Goal: Check status: Check status

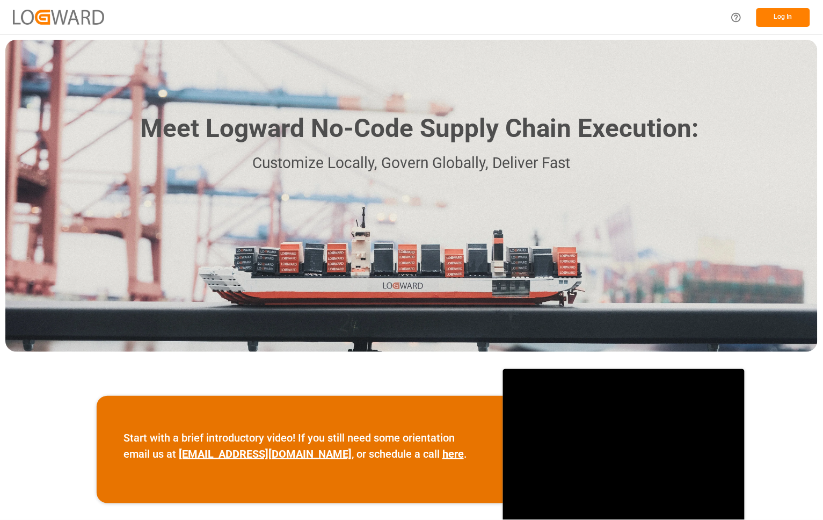
click at [782, 15] on button "Log In" at bounding box center [783, 17] width 54 height 19
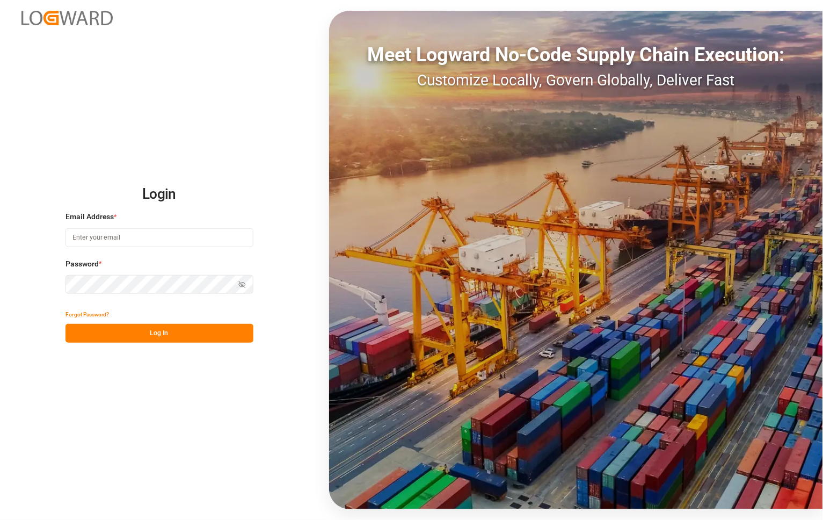
type input "[PERSON_NAME][EMAIL_ADDRESS][PERSON_NAME][DOMAIN_NAME]"
click at [97, 327] on button "Log In" at bounding box center [159, 333] width 188 height 19
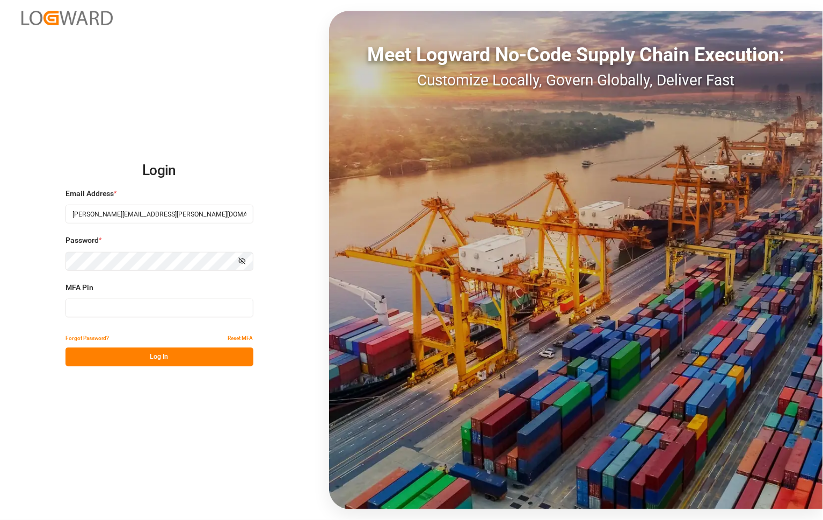
click at [94, 316] on input at bounding box center [159, 307] width 188 height 19
type input "656694"
click at [102, 352] on button "Log In" at bounding box center [159, 356] width 188 height 19
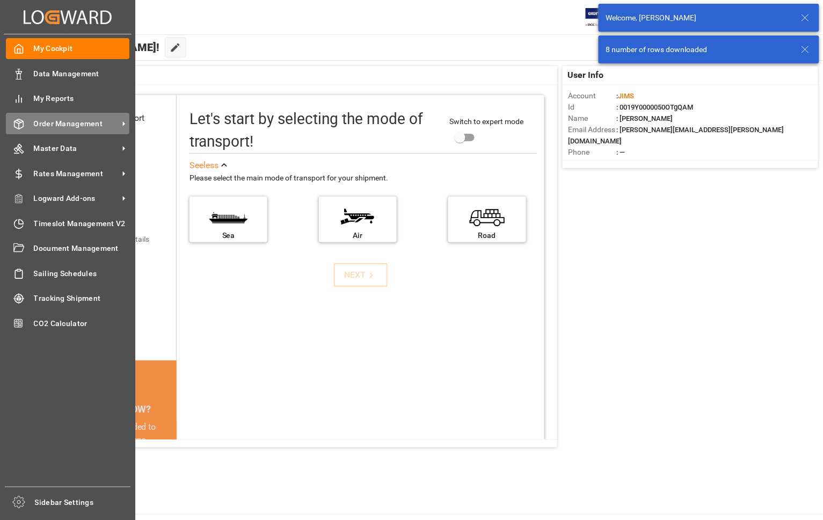
click at [54, 122] on span "Order Management" at bounding box center [76, 123] width 85 height 11
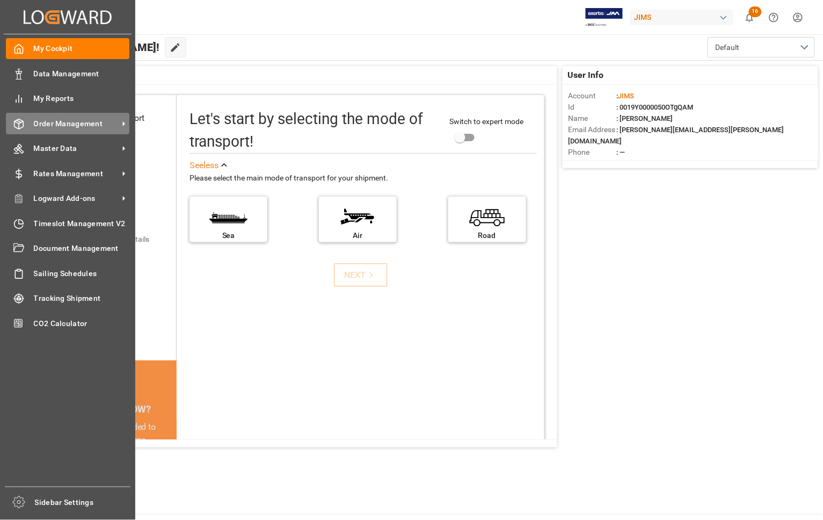
click at [60, 127] on span "Order Management" at bounding box center [76, 123] width 85 height 11
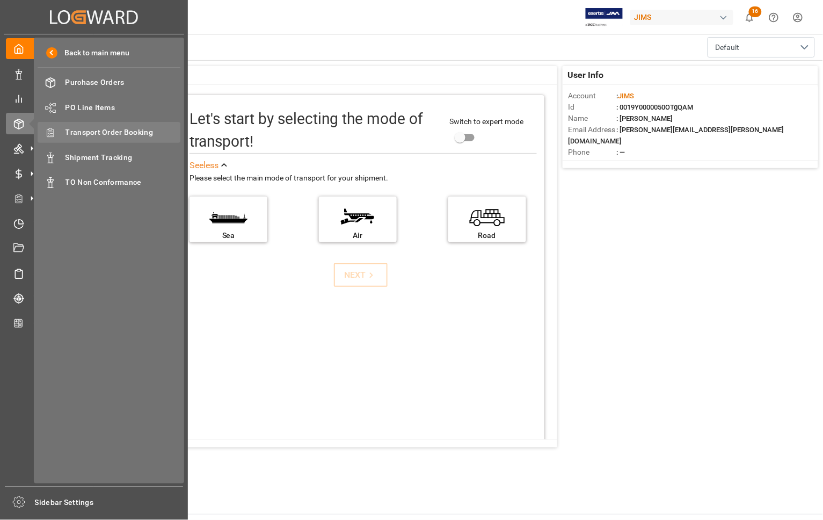
click at [77, 135] on span "Transport Order Booking" at bounding box center [122, 132] width 115 height 11
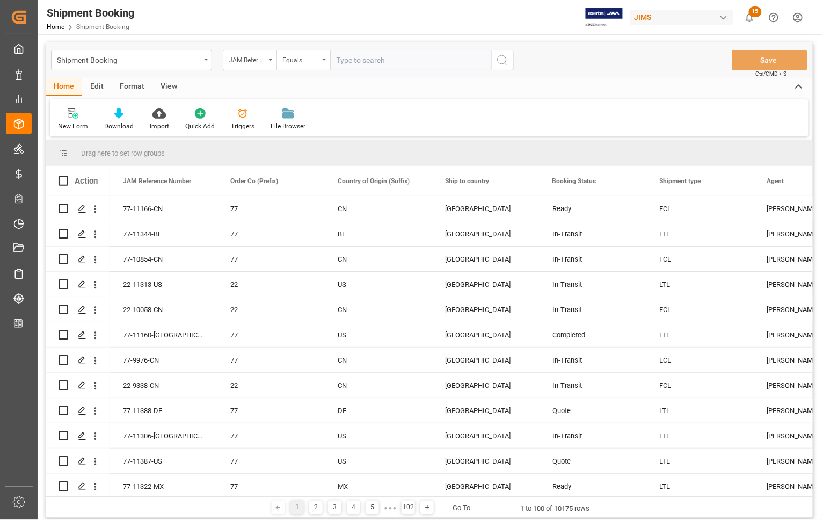
click at [372, 57] on input "text" at bounding box center [410, 60] width 161 height 20
type input "77-10651-DE"
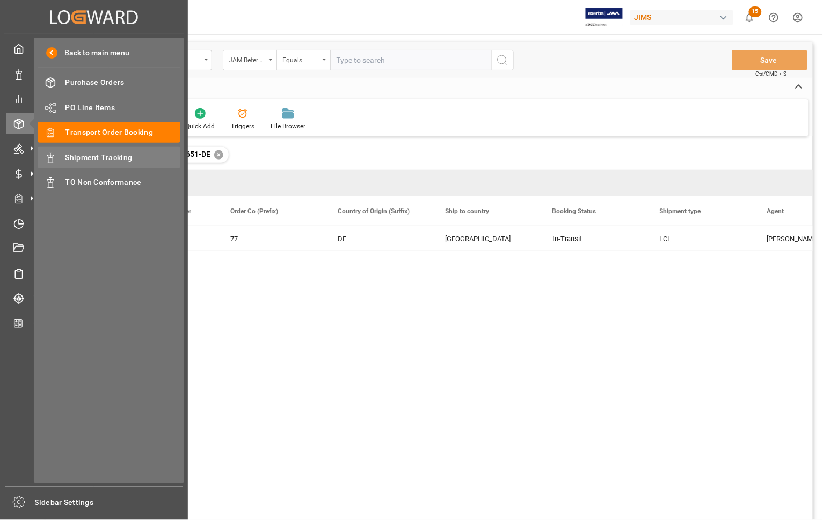
click at [74, 156] on span "Shipment Tracking" at bounding box center [122, 157] width 115 height 11
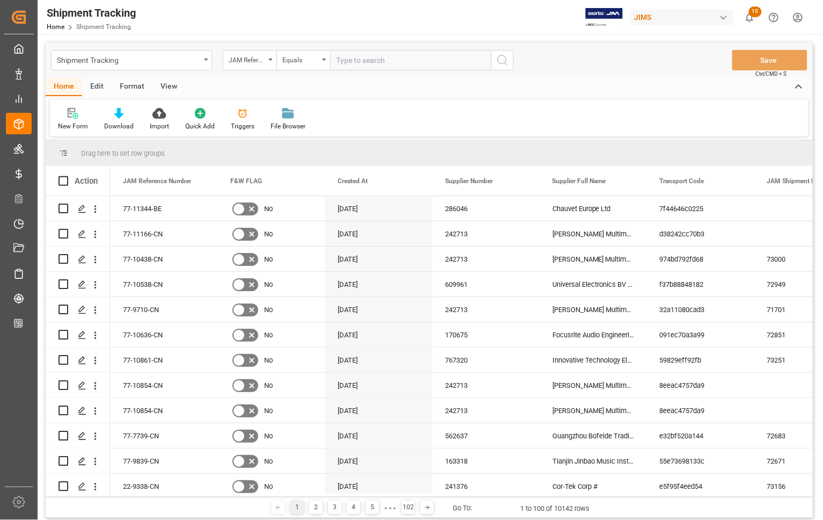
click at [349, 57] on input "text" at bounding box center [410, 60] width 161 height 20
type input "77-10651-DE"
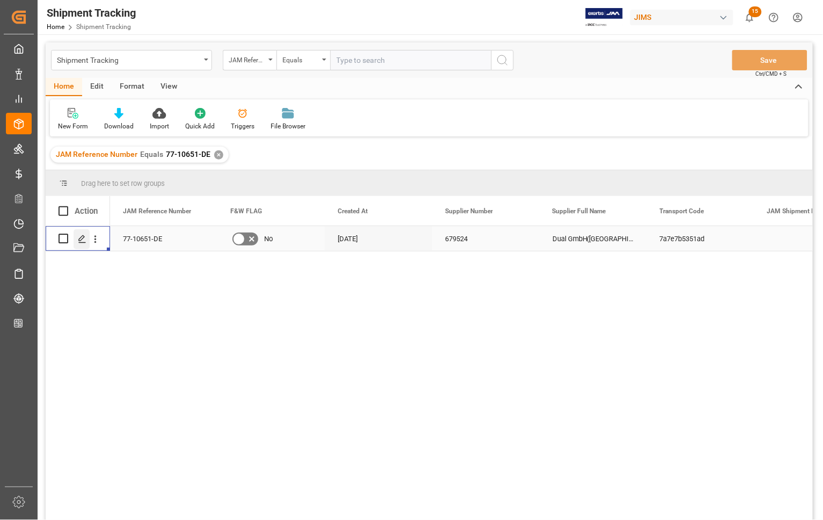
click at [82, 239] on icon "Press SPACE to select this row." at bounding box center [82, 239] width 9 height 9
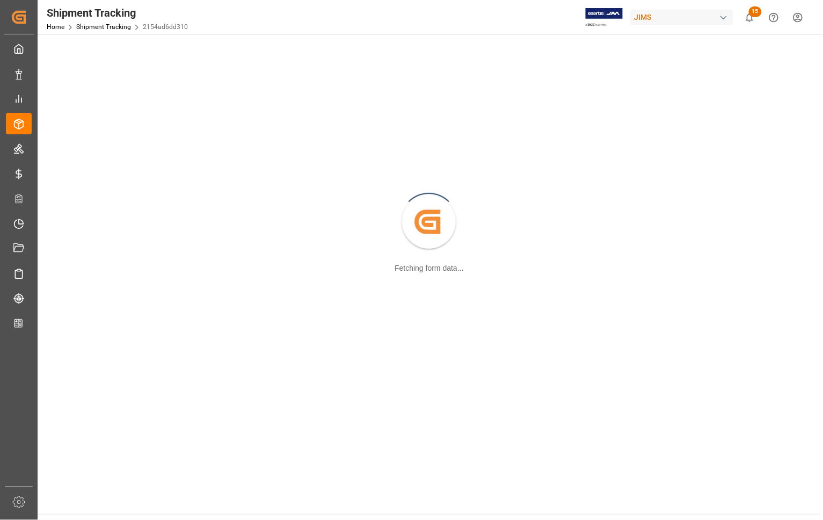
click at [82, 239] on div "Created by potrace 1.15, written by [PERSON_NAME] [DATE]-[DATE] Fetching form d…" at bounding box center [429, 223] width 770 height 364
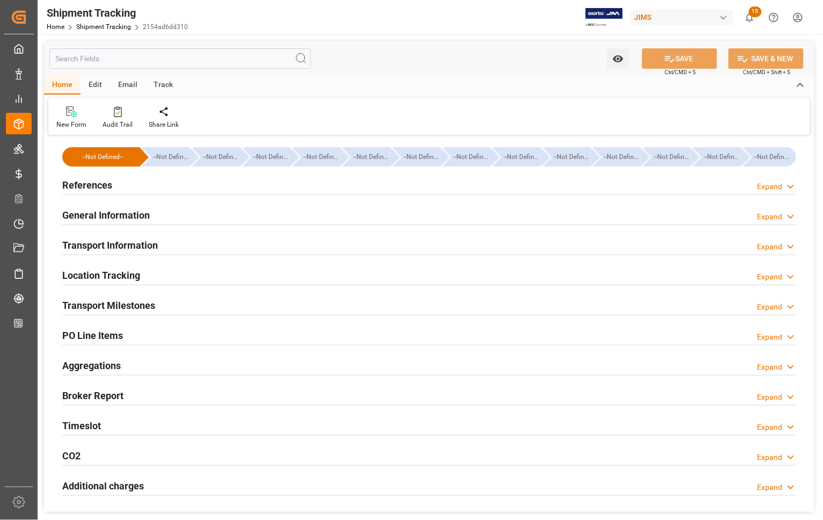
type input "[DATE]"
type input "[DATE] 00:00"
click at [78, 183] on h2 "References" at bounding box center [87, 185] width 50 height 14
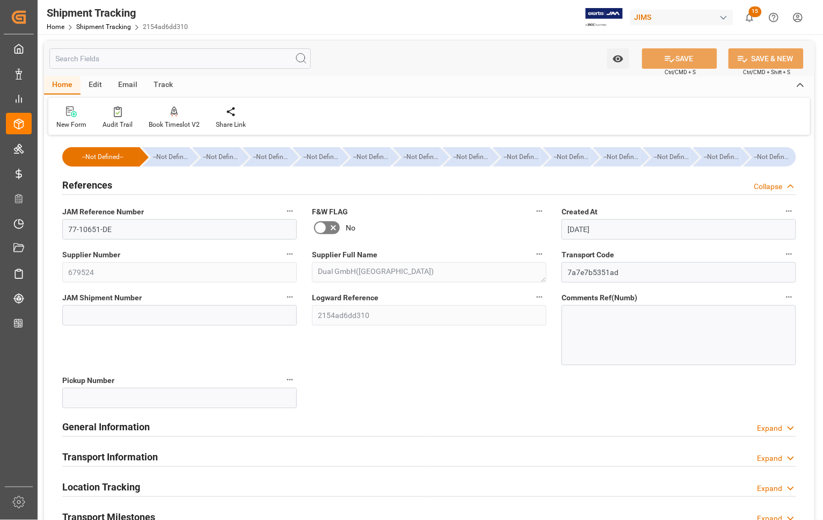
click at [103, 515] on h2 "Transport Milestones" at bounding box center [108, 516] width 93 height 14
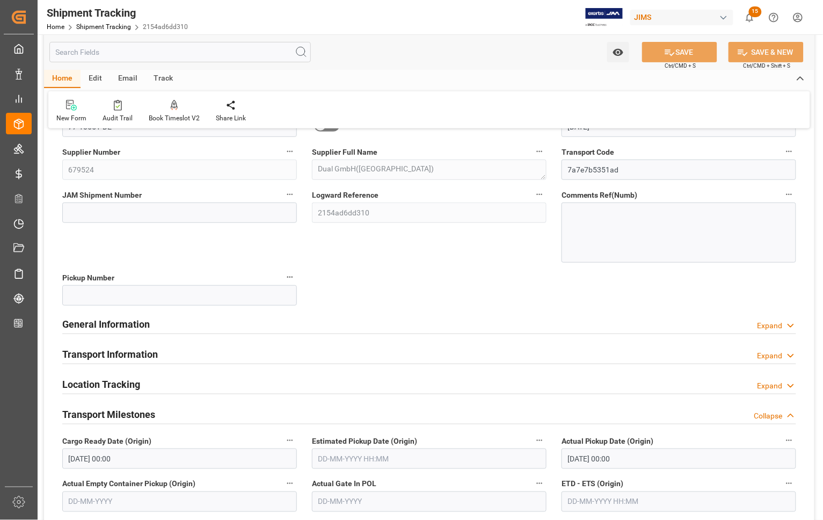
scroll to position [268, 0]
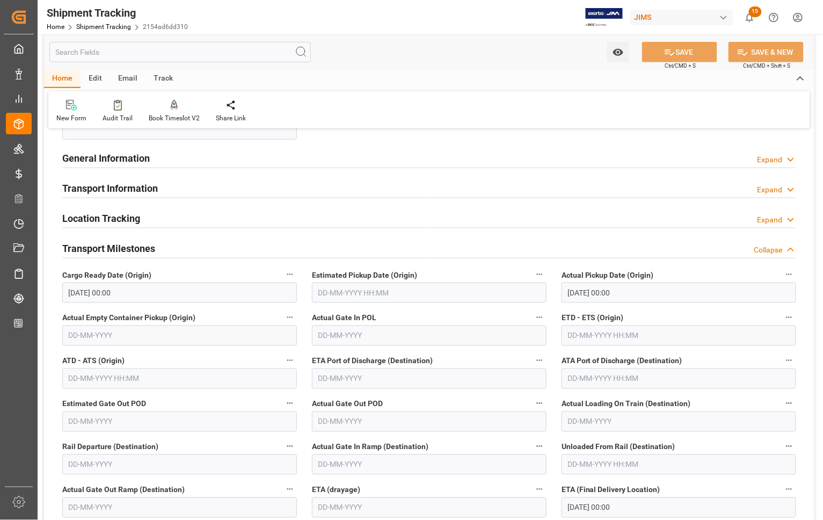
click at [583, 290] on input "[DATE] 00:00" at bounding box center [679, 292] width 235 height 20
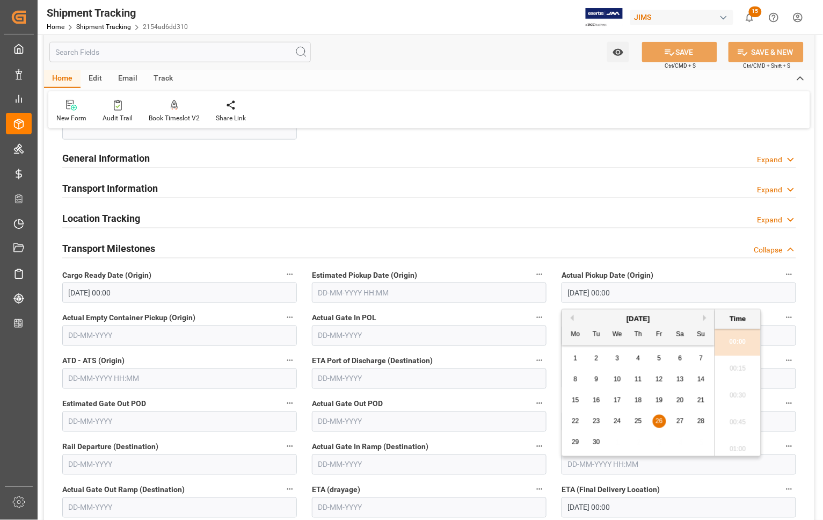
drag, startPoint x: 635, startPoint y: 293, endPoint x: 515, endPoint y: 287, distance: 119.3
click at [515, 287] on div "--Not Defined-- --Not Defined-- --Not Defined-- --Not Defined-- --Not Defined--…" at bounding box center [429, 377] width 770 height 1015
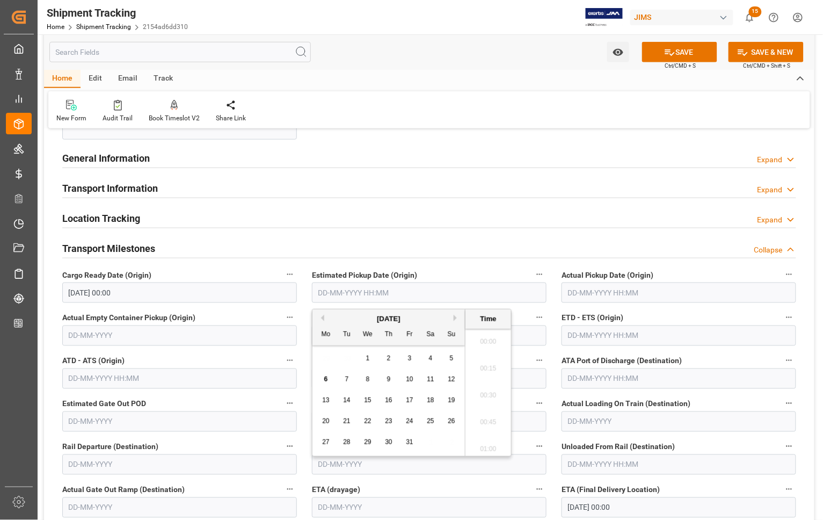
click at [388, 289] on input "text" at bounding box center [429, 292] width 235 height 20
click at [346, 398] on span "14" at bounding box center [346, 400] width 7 height 8
type input "[DATE] 00:00"
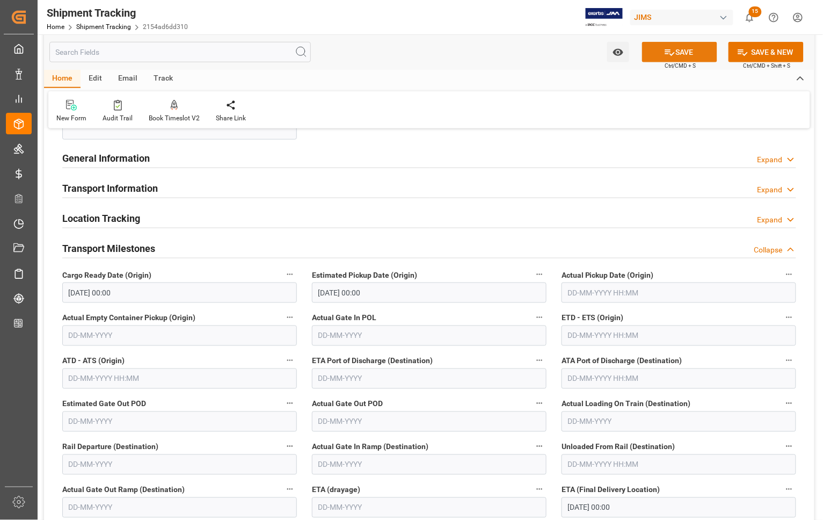
click at [676, 49] on button "SAVE" at bounding box center [679, 52] width 75 height 20
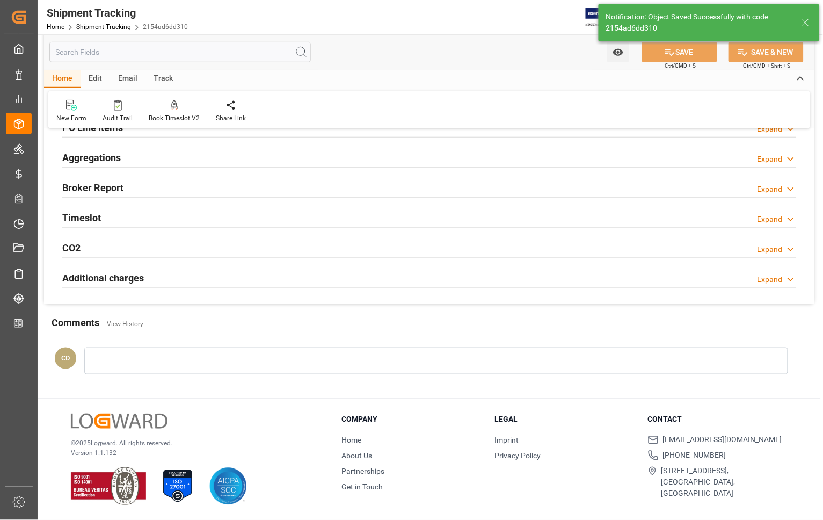
scroll to position [57, 0]
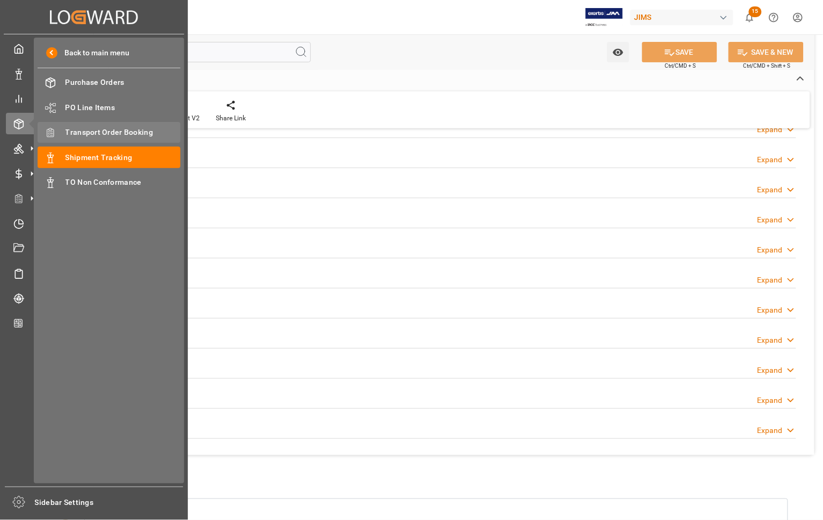
click at [84, 129] on span "Transport Order Booking" at bounding box center [122, 132] width 115 height 11
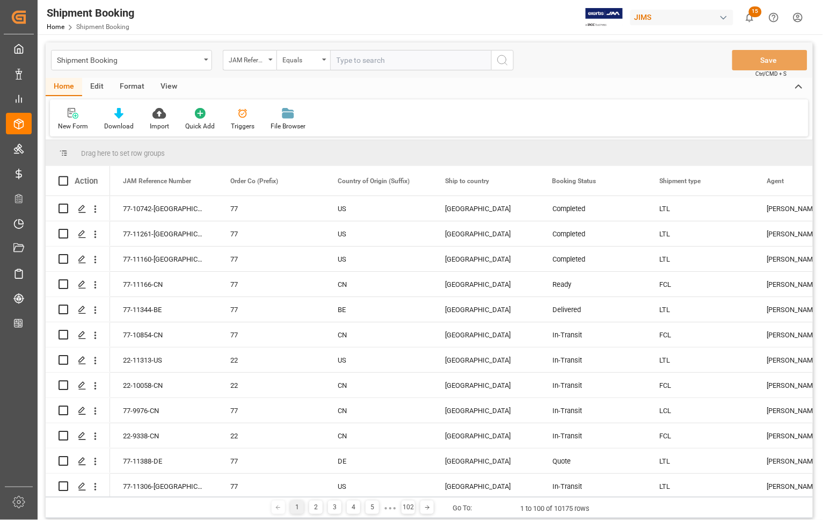
click at [355, 60] on input "text" at bounding box center [410, 60] width 161 height 20
type input "77-10977-US"
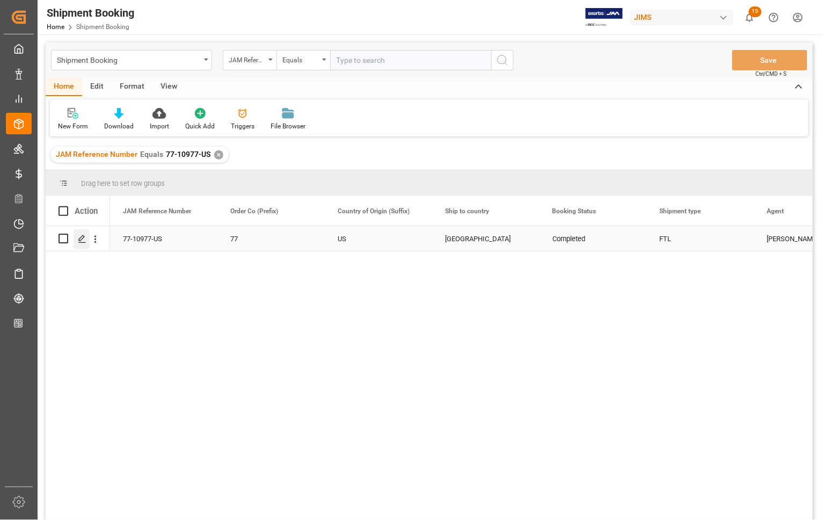
click at [83, 243] on div "Press SPACE to select this row." at bounding box center [82, 239] width 16 height 20
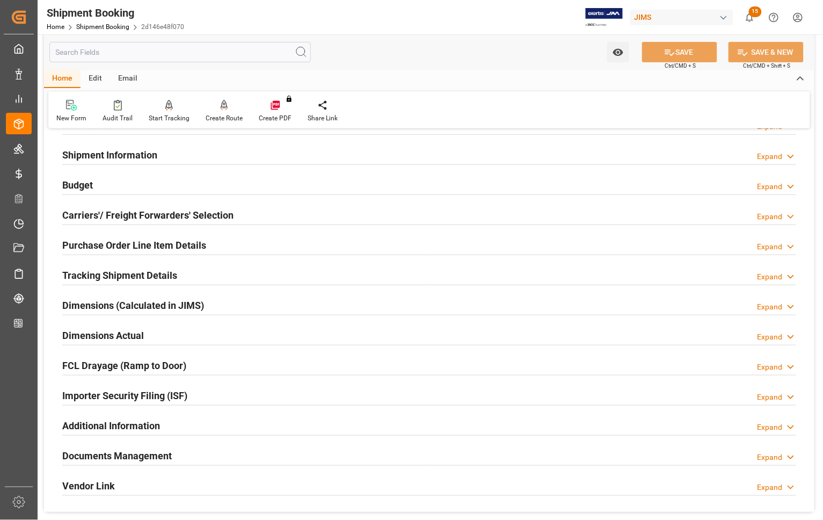
scroll to position [201, 0]
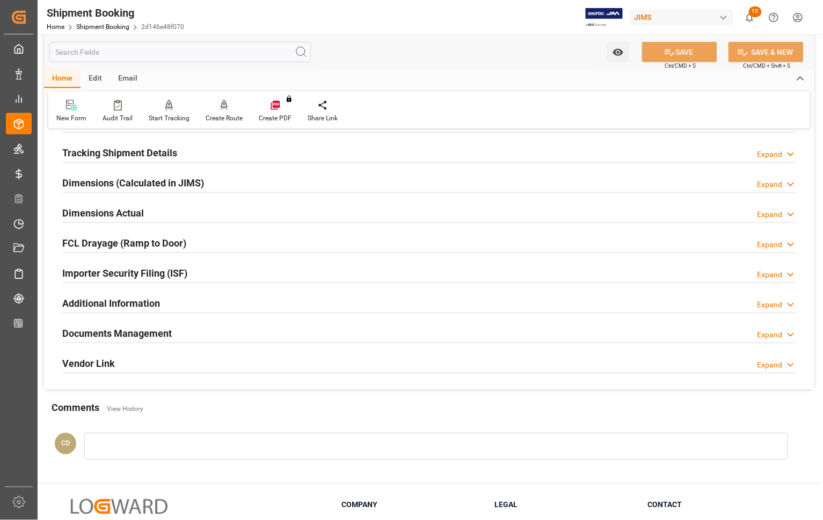
click at [103, 334] on h2 "Documents Management" at bounding box center [117, 333] width 110 height 14
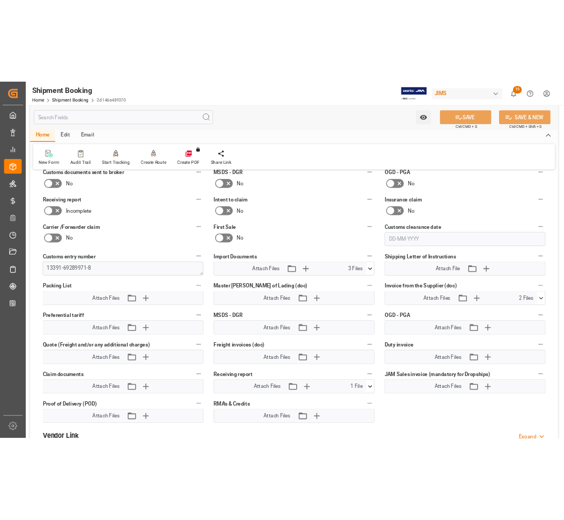
scroll to position [470, 0]
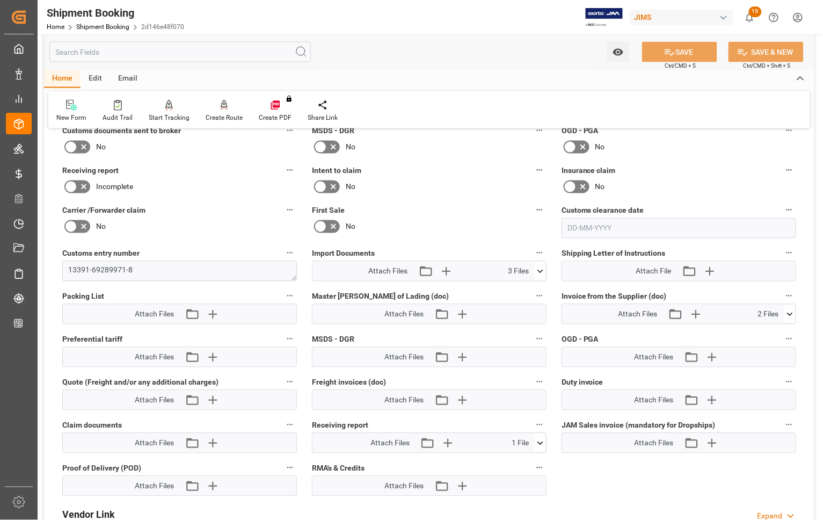
click at [789, 313] on icon at bounding box center [790, 313] width 6 height 3
click at [761, 345] on icon at bounding box center [761, 345] width 9 height 9
